Goal: Find specific page/section: Find specific page/section

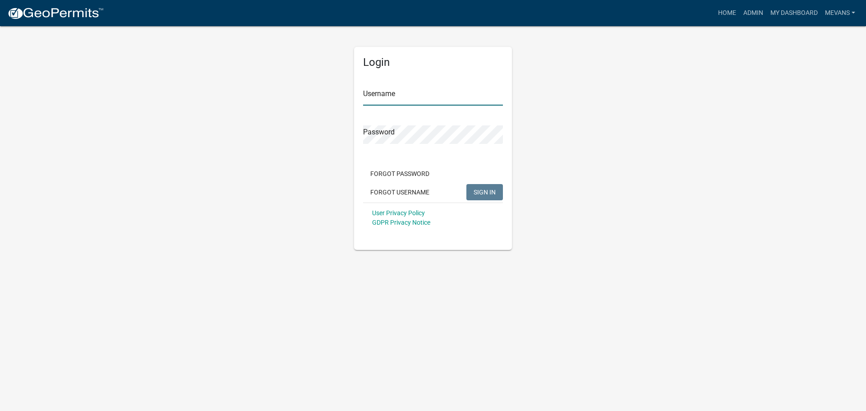
type input "Mevans"
click at [490, 195] on span "SIGN IN" at bounding box center [484, 191] width 22 height 7
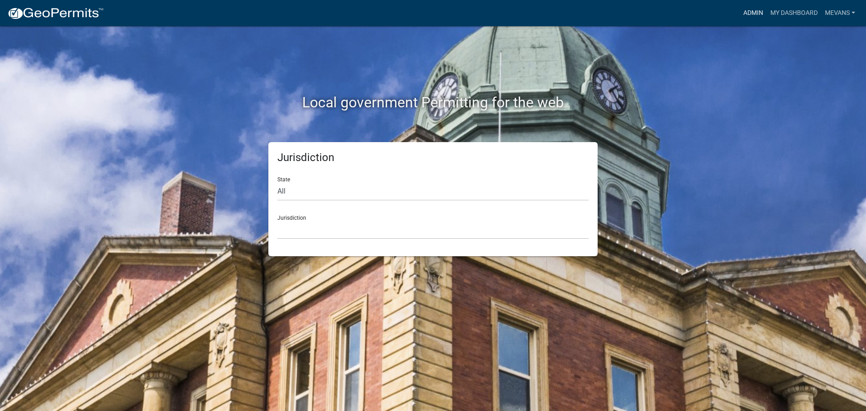
click at [752, 10] on link "Admin" at bounding box center [753, 13] width 27 height 17
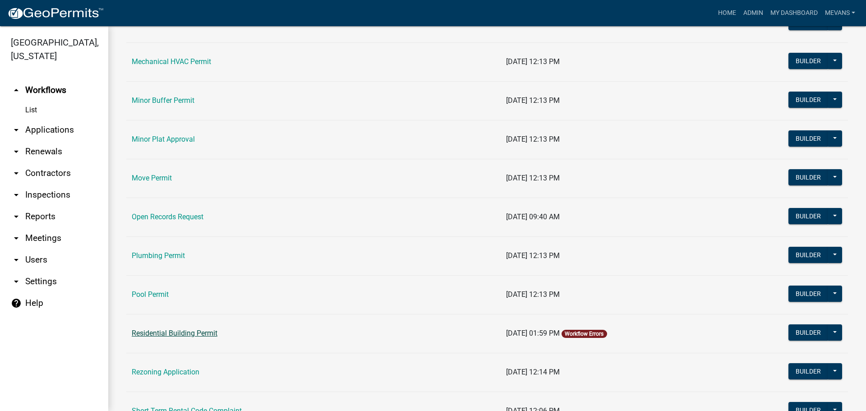
scroll to position [902, 0]
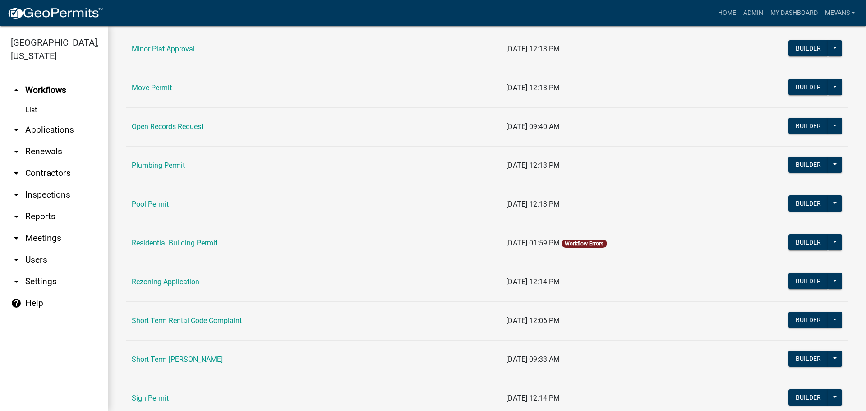
click at [170, 362] on link "Short Term [PERSON_NAME]" at bounding box center [177, 359] width 91 height 9
